Goal: Navigation & Orientation: Find specific page/section

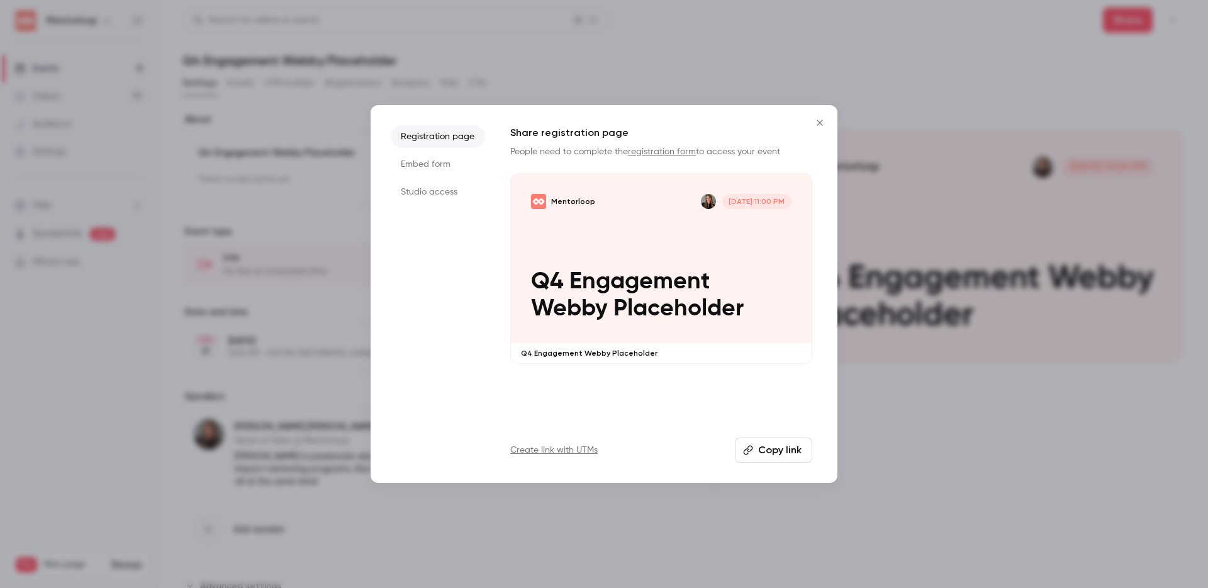
click at [820, 116] on button "Close" at bounding box center [819, 122] width 25 height 25
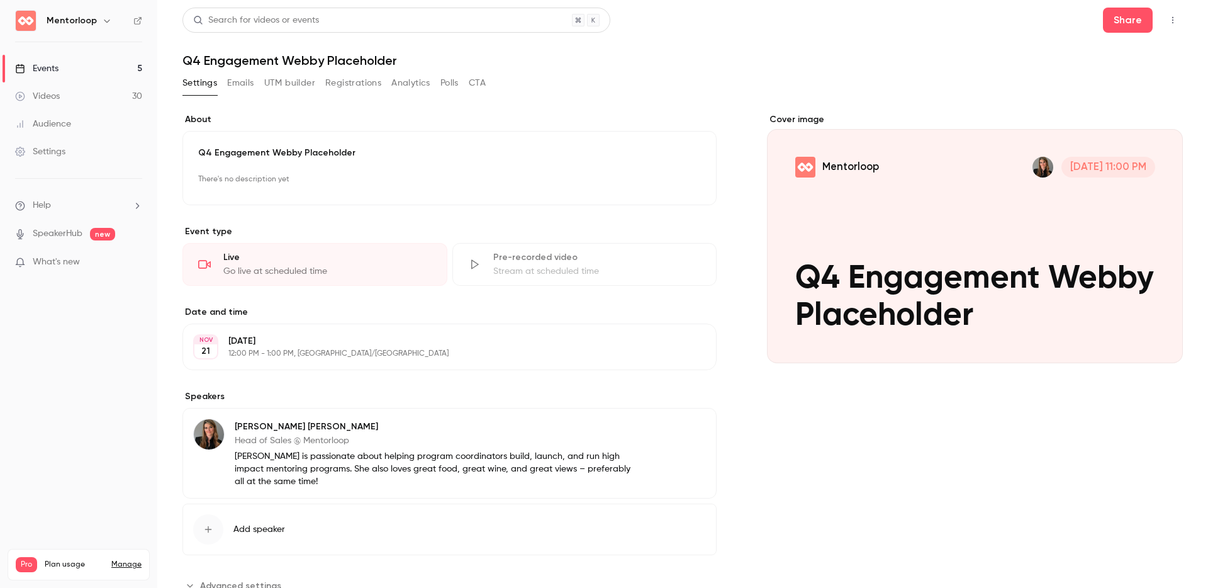
click at [351, 82] on button "Registrations" at bounding box center [353, 83] width 56 height 20
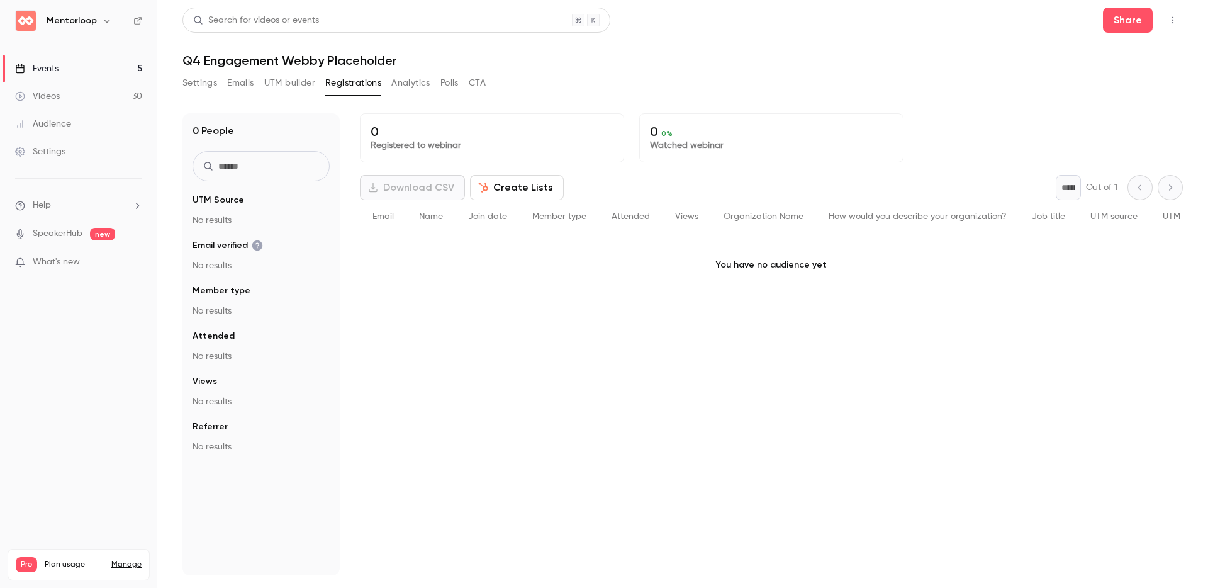
click at [83, 52] on ul "Events 5 Videos 30 Audience Settings" at bounding box center [78, 110] width 157 height 136
click at [76, 64] on link "Events 5" at bounding box center [78, 69] width 157 height 28
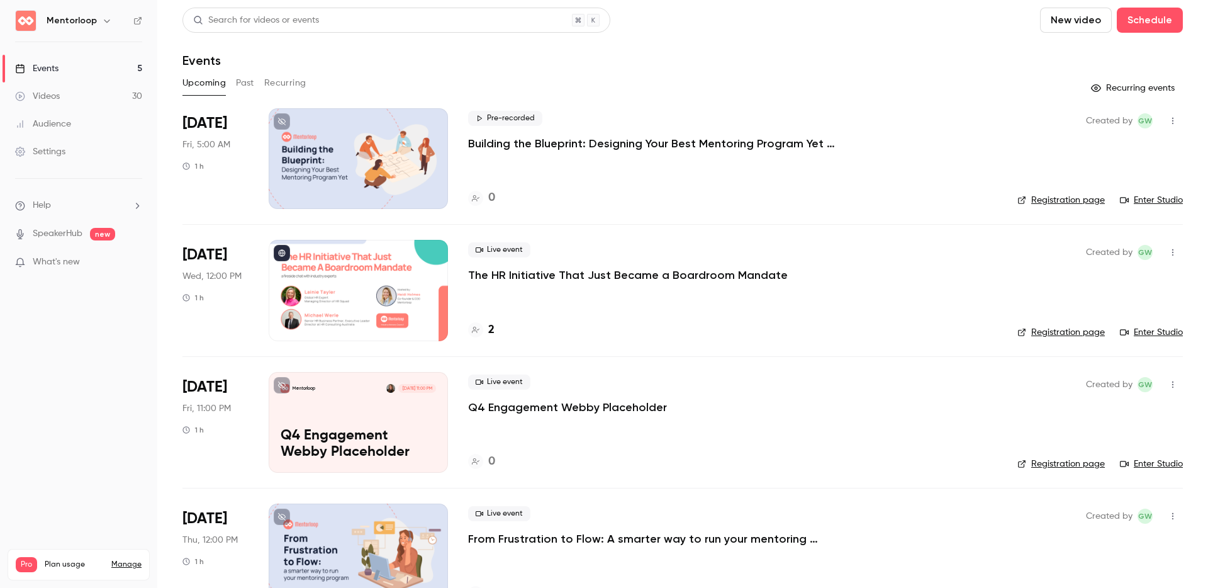
click at [343, 293] on div at bounding box center [358, 290] width 179 height 101
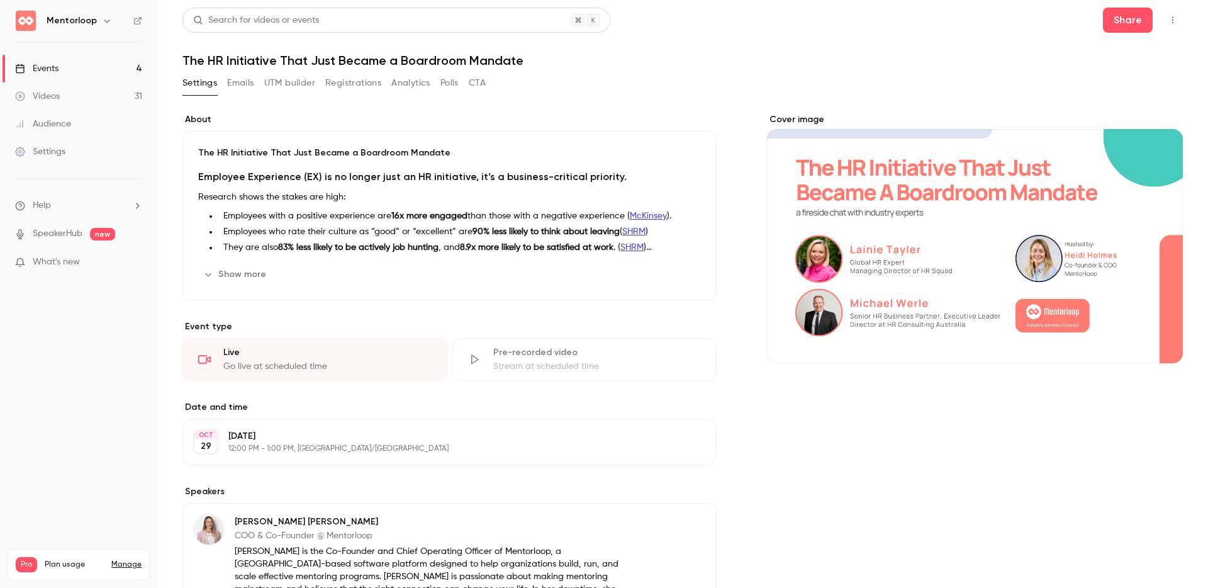
click at [906, 552] on div "Cover image" at bounding box center [975, 572] width 416 height 919
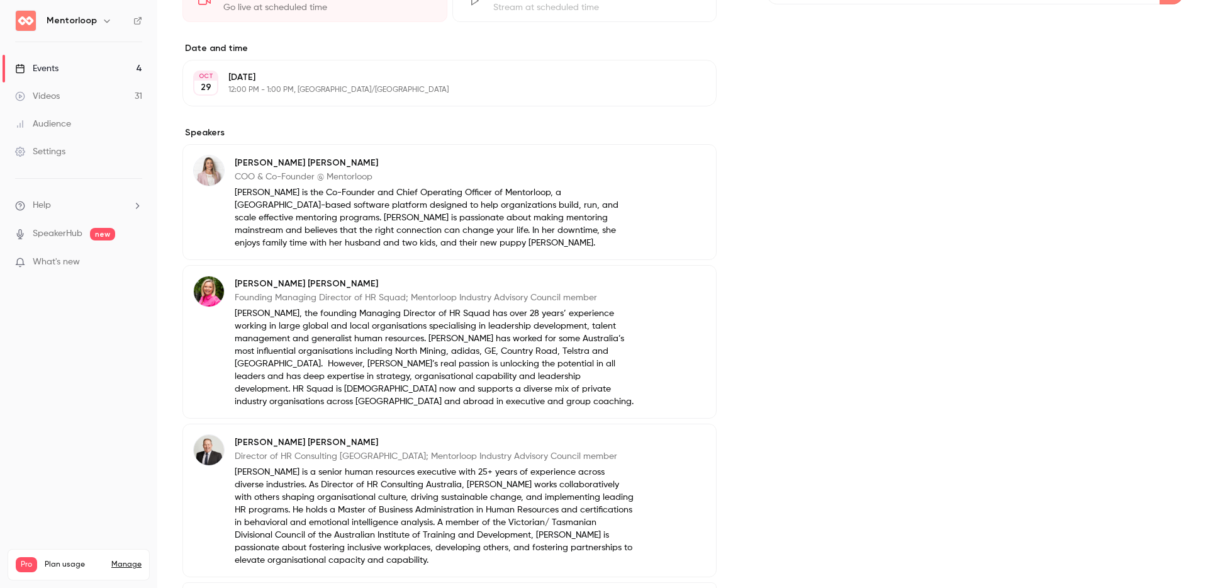
scroll to position [483, 0]
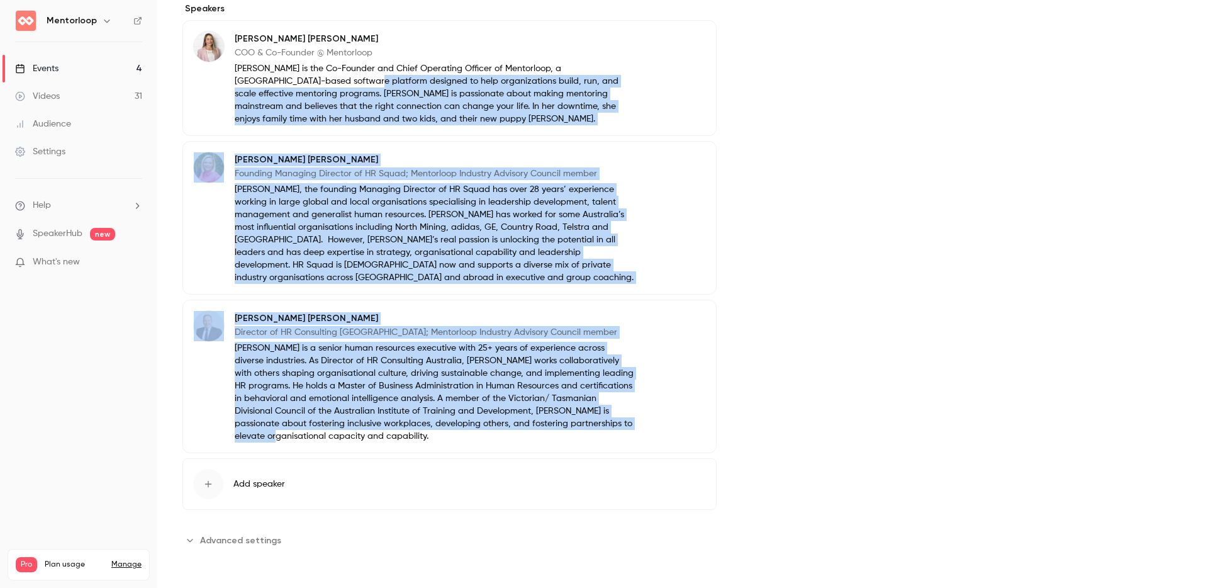
drag, startPoint x: 301, startPoint y: 77, endPoint x: 293, endPoint y: 432, distance: 355.0
click at [293, 432] on div "[PERSON_NAME] COO & Co-Founder @ Mentorloop [PERSON_NAME] is the Co-Founder and…" at bounding box center [450, 236] width 534 height 433
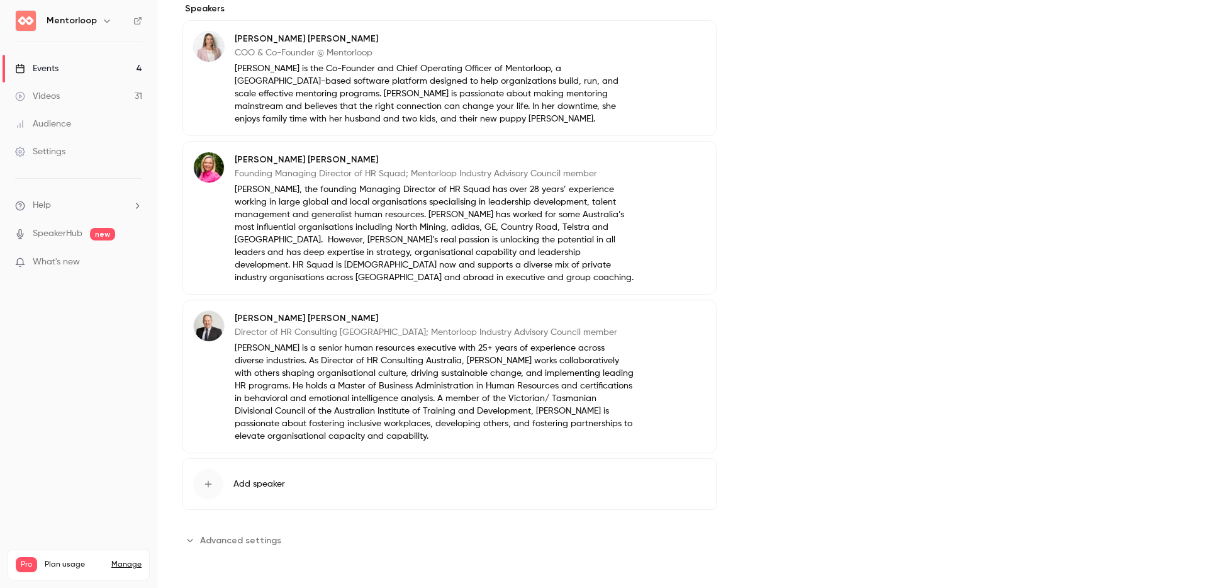
click at [971, 399] on div "Cover image" at bounding box center [975, 90] width 416 height 919
click at [242, 540] on span "Advanced settings" at bounding box center [240, 540] width 81 height 13
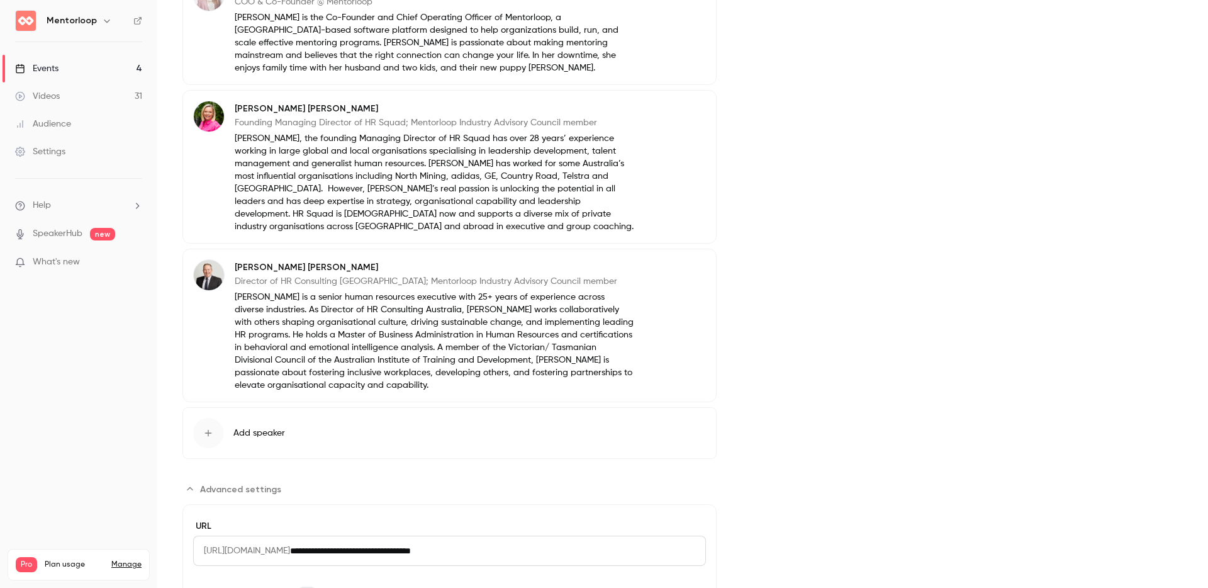
scroll to position [624, 0]
